Goal: Task Accomplishment & Management: Manage account settings

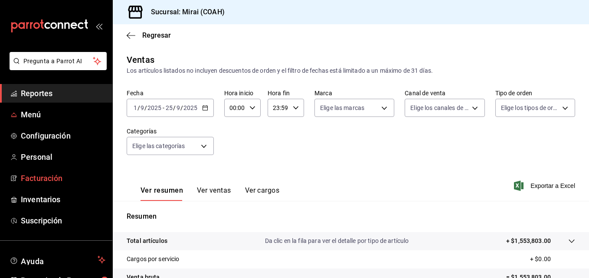
scroll to position [137, 0]
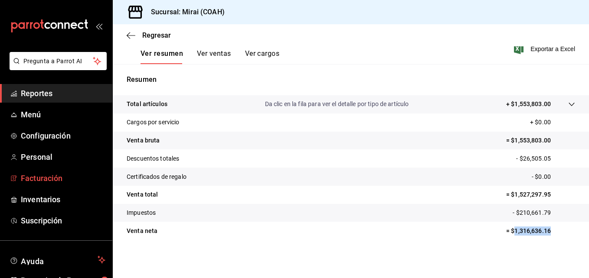
click at [46, 183] on span "Facturación" at bounding box center [63, 179] width 85 height 12
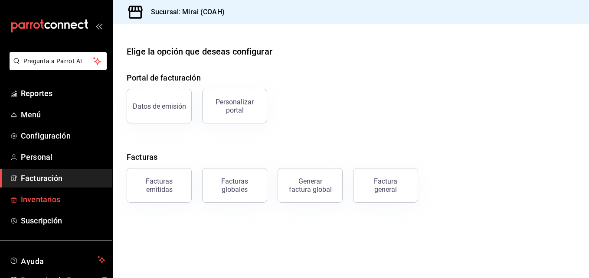
click at [86, 197] on span "Inventarios" at bounding box center [63, 200] width 85 height 12
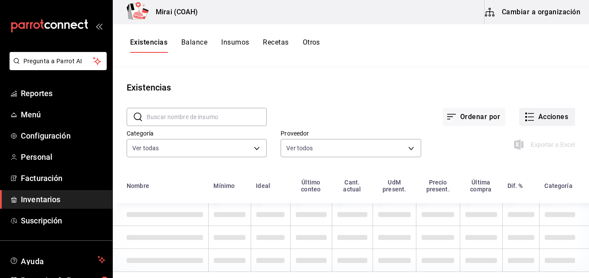
click at [548, 114] on button "Acciones" at bounding box center [547, 117] width 56 height 18
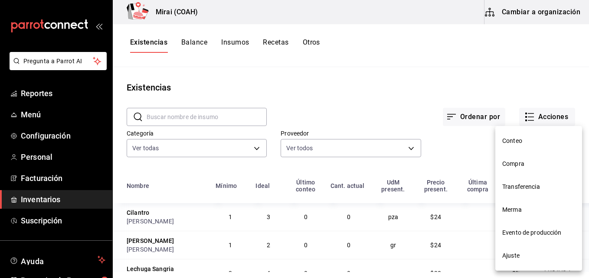
click at [512, 174] on li "Compra" at bounding box center [538, 164] width 87 height 23
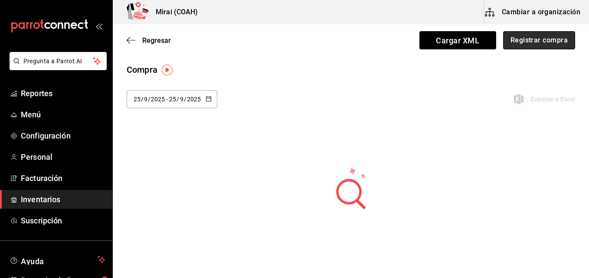
click at [518, 48] on button "Registrar compra" at bounding box center [539, 40] width 72 height 18
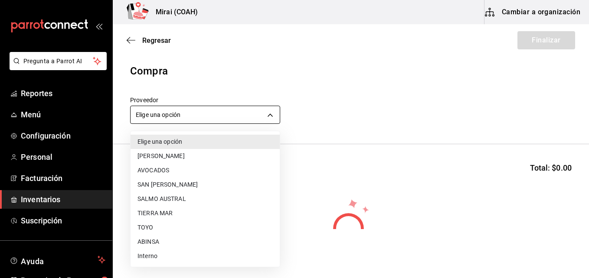
click at [198, 116] on body "Pregunta a Parrot AI Reportes Menú Configuración Personal Facturación Inventari…" at bounding box center [294, 114] width 589 height 229
click at [156, 226] on li "TOYO" at bounding box center [205, 228] width 149 height 14
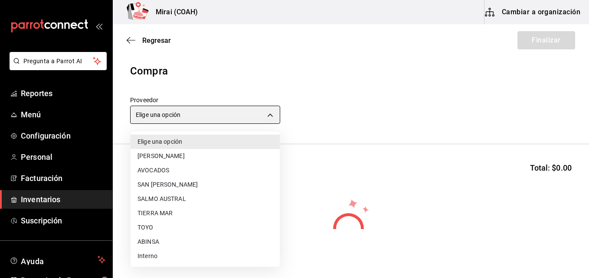
type input "e78d7275-026a-4e50-9875-693dd4ae81c7"
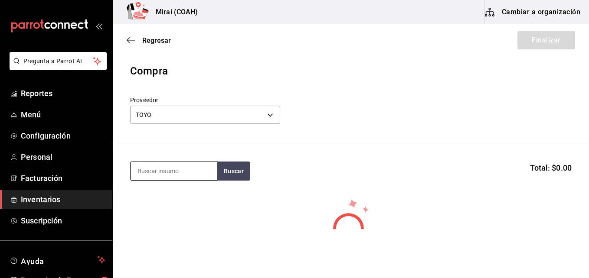
click at [156, 176] on input at bounding box center [174, 171] width 87 height 18
type input "UNA"
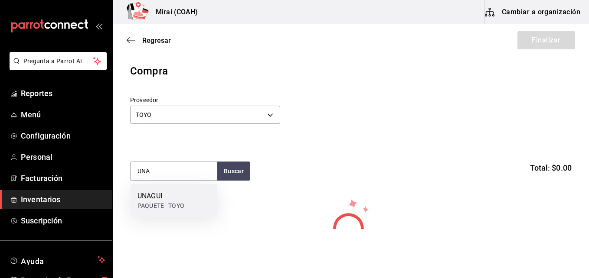
click at [166, 192] on div "UNAGUI" at bounding box center [160, 196] width 47 height 10
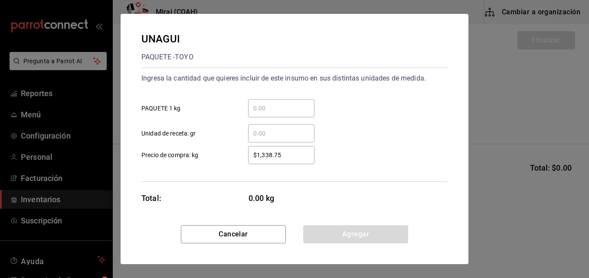
click at [284, 111] on input "​ PAQUETE 1 kg" at bounding box center [281, 108] width 66 height 10
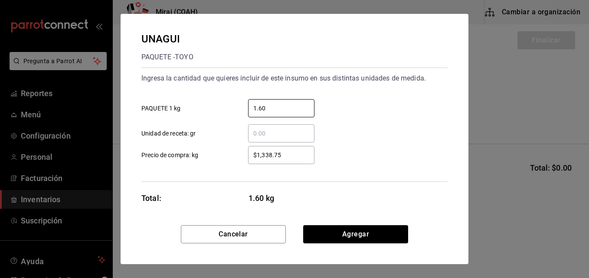
type input "1.60"
click at [293, 160] on input "$1,338.75" at bounding box center [281, 155] width 66 height 10
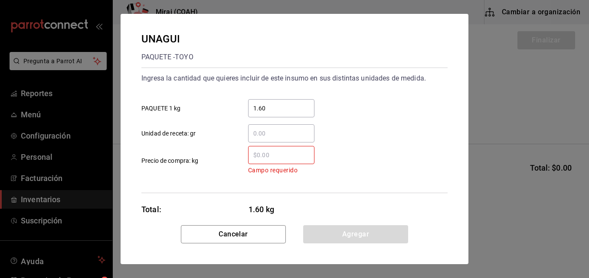
click at [293, 160] on input "​ Campo requerido Precio de compra: kg" at bounding box center [281, 155] width 66 height 10
type input "$562.5"
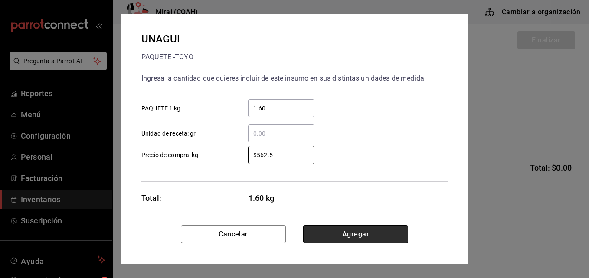
click at [348, 232] on button "Agregar" at bounding box center [355, 234] width 105 height 18
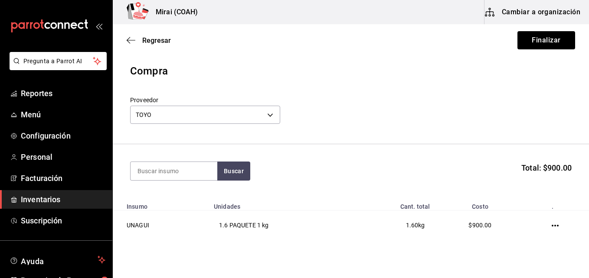
click at [233, 140] on header "Compra Proveedor TOYO e78d7275-026a-4e50-9875-693dd4ae81c7" at bounding box center [351, 103] width 476 height 81
click at [189, 170] on input at bounding box center [174, 171] width 87 height 18
type input "MAS"
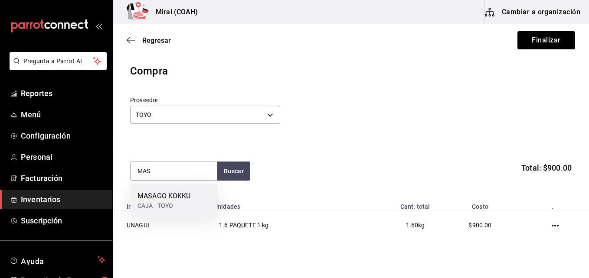
click at [186, 188] on div "MASAGO KOKKU CAJA - TOYO" at bounding box center [174, 200] width 87 height 33
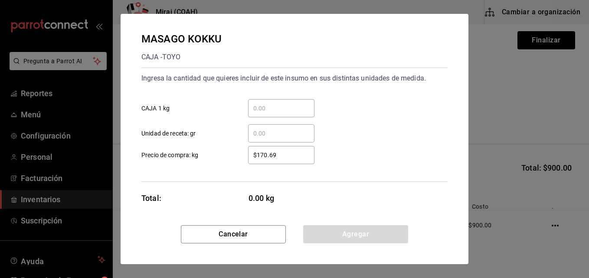
click at [277, 111] on input "​ CAJA 1 kg" at bounding box center [281, 108] width 66 height 10
click at [263, 155] on input "$170.69" at bounding box center [281, 155] width 66 height 10
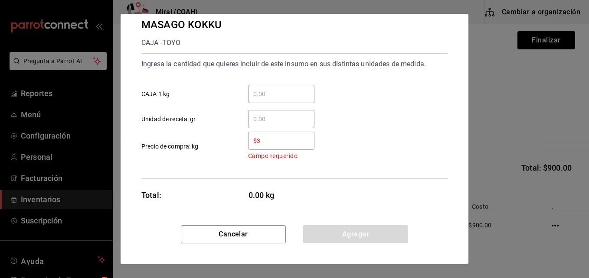
scroll to position [3, 0]
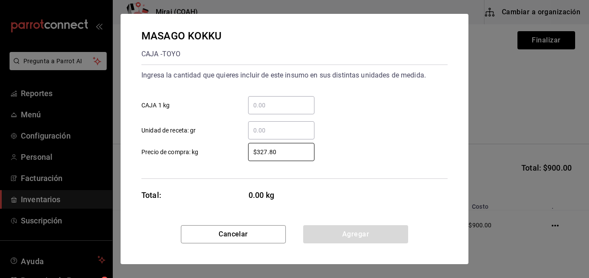
type input "$327.80"
click at [272, 106] on input "​ CAJA 1 kg" at bounding box center [281, 105] width 66 height 10
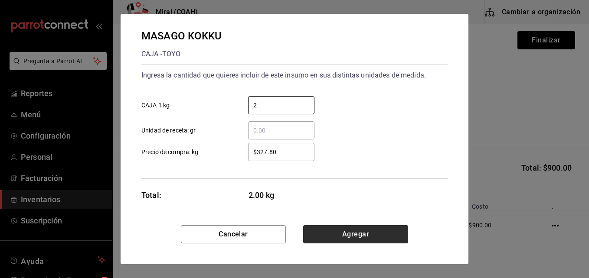
type input "2"
click at [355, 235] on button "Agregar" at bounding box center [355, 234] width 105 height 18
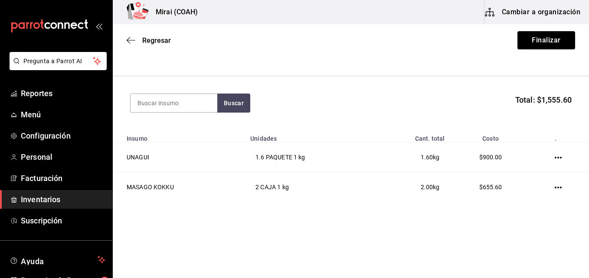
scroll to position [69, 0]
click at [539, 44] on button "Finalizar" at bounding box center [546, 40] width 58 height 18
